Goal: Find specific page/section: Find specific page/section

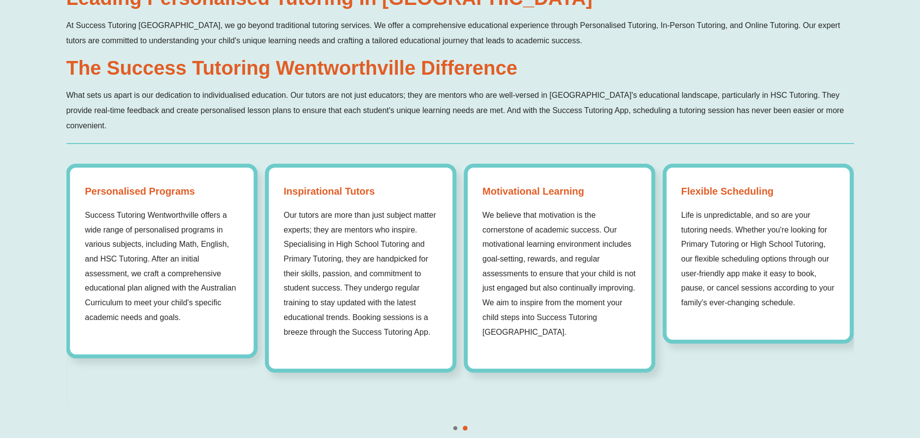
scroll to position [738, 0]
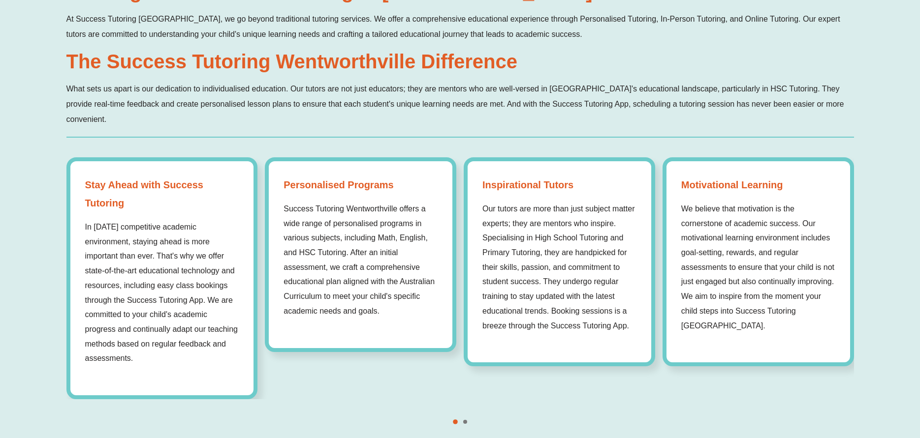
click at [466, 420] on span "Go to slide 2" at bounding box center [465, 422] width 4 height 4
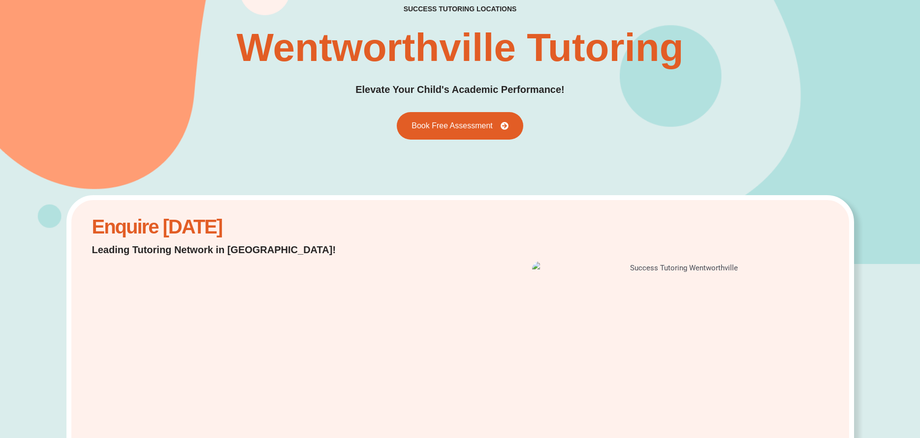
scroll to position [0, 0]
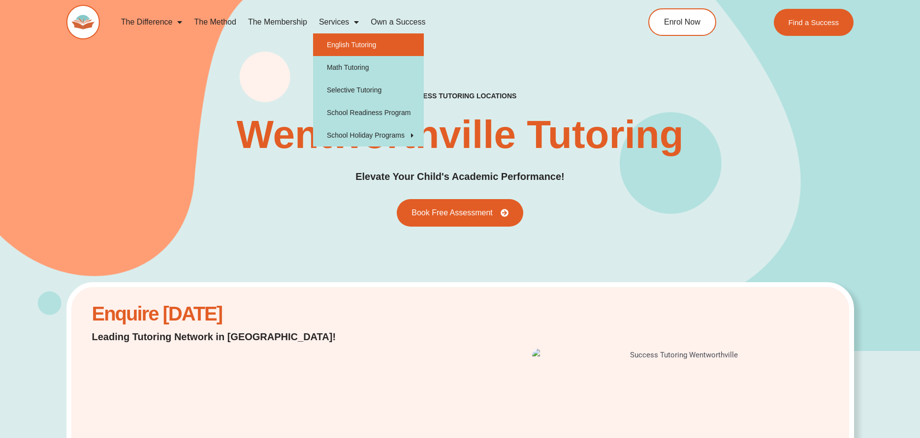
click at [371, 45] on link "English Tutoring" at bounding box center [368, 44] width 111 height 23
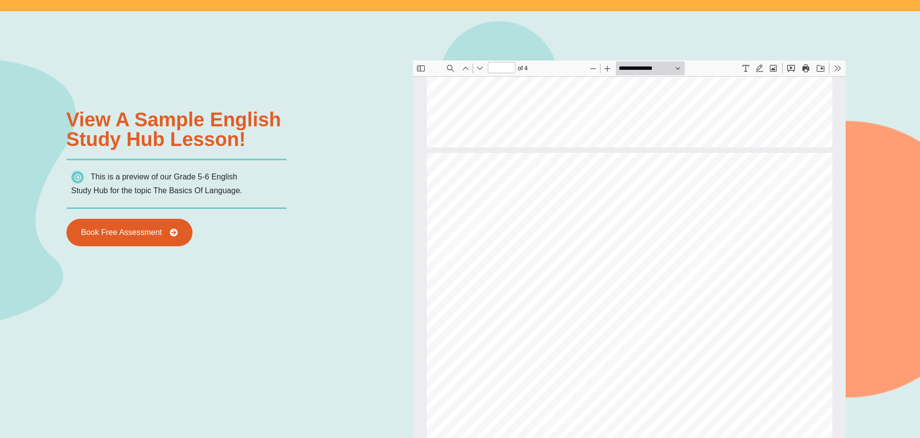
scroll to position [1083, 0]
type input "*"
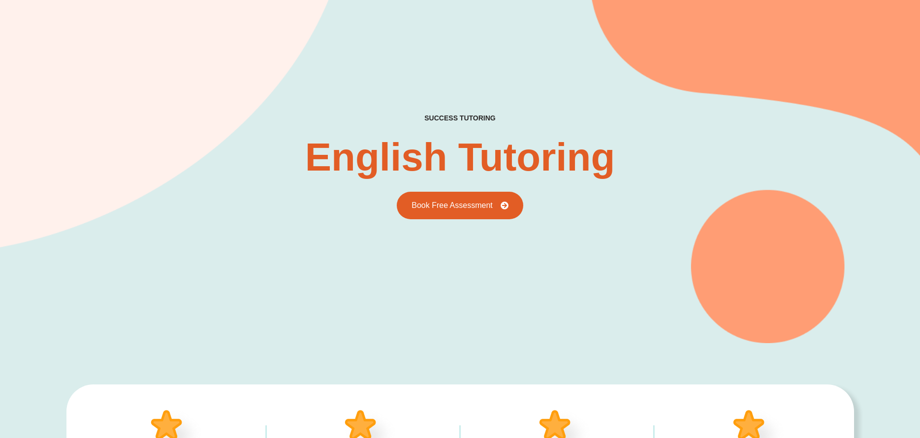
scroll to position [0, 0]
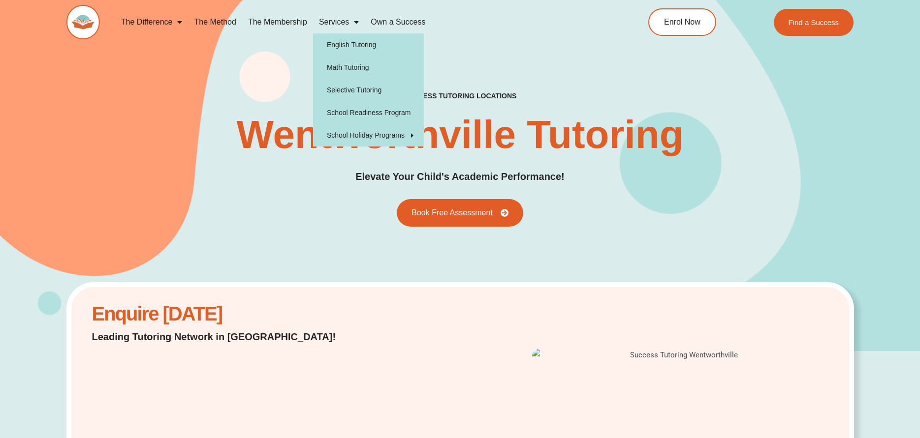
click at [335, 21] on link "Services" at bounding box center [339, 22] width 52 height 23
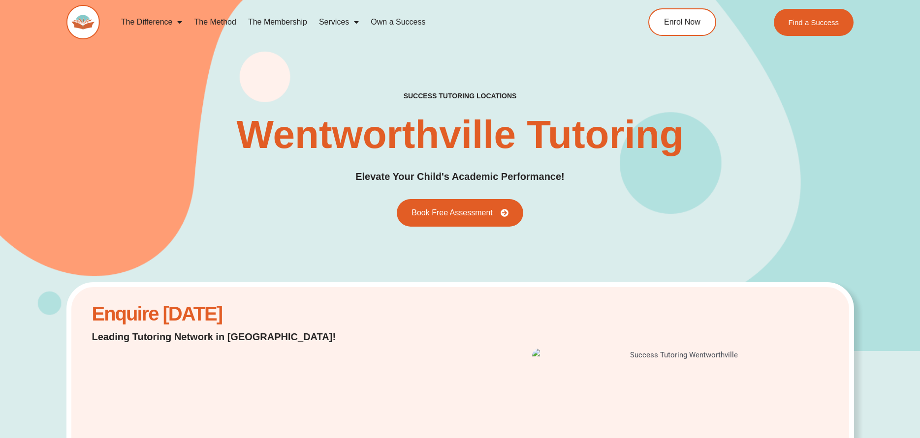
click at [335, 21] on link "Services" at bounding box center [339, 22] width 52 height 23
